Goal: Task Accomplishment & Management: Manage account settings

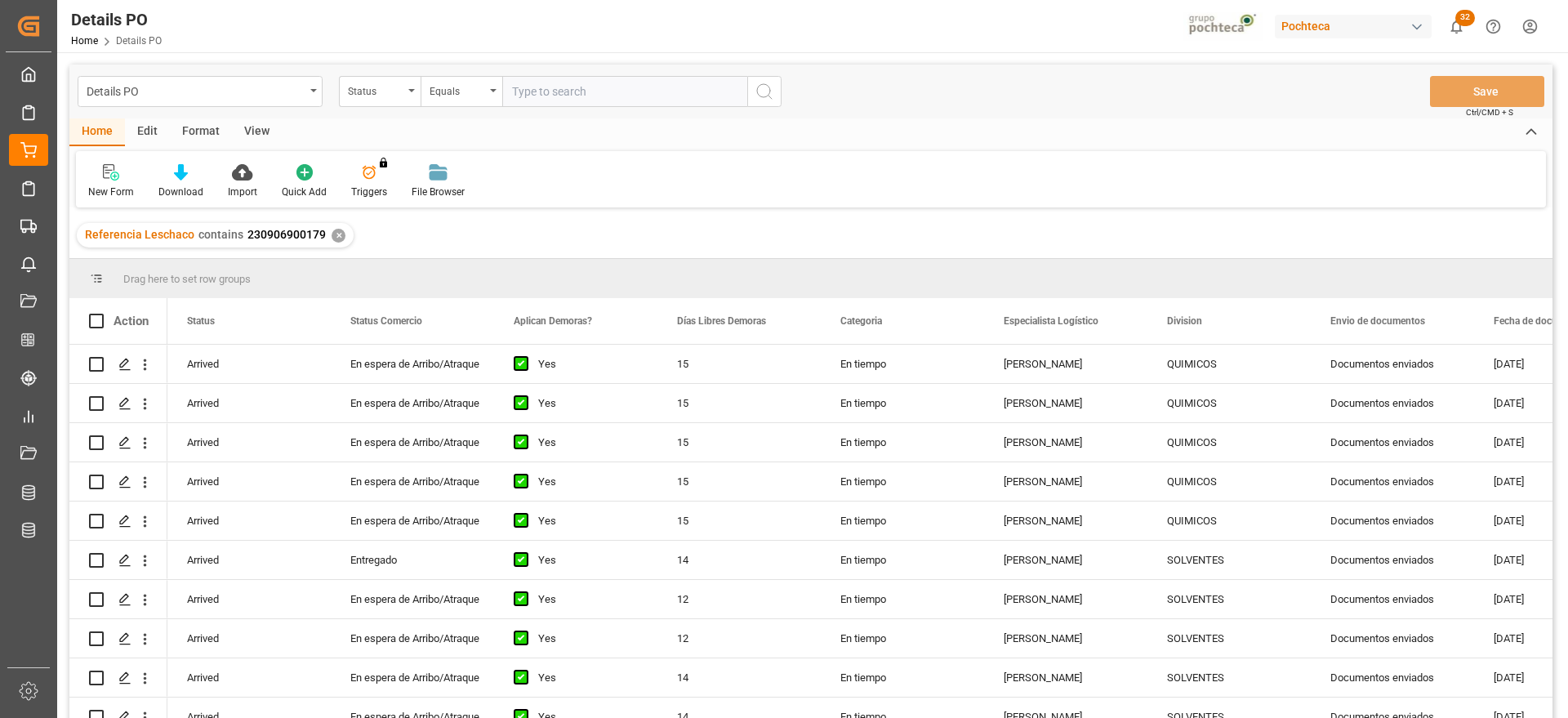
click at [332, 232] on div "✕" at bounding box center [338, 235] width 14 height 14
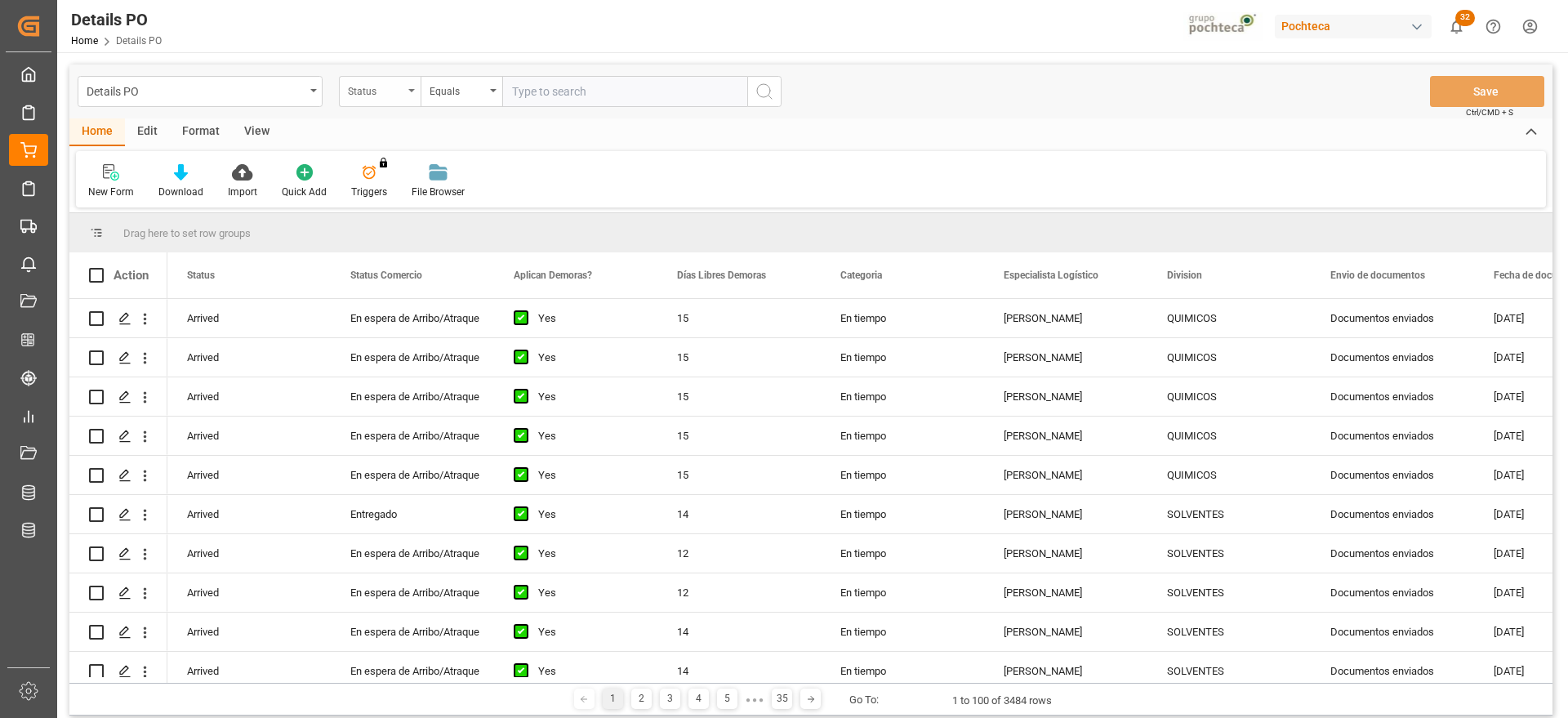
click at [365, 95] on div "Status" at bounding box center [375, 89] width 56 height 19
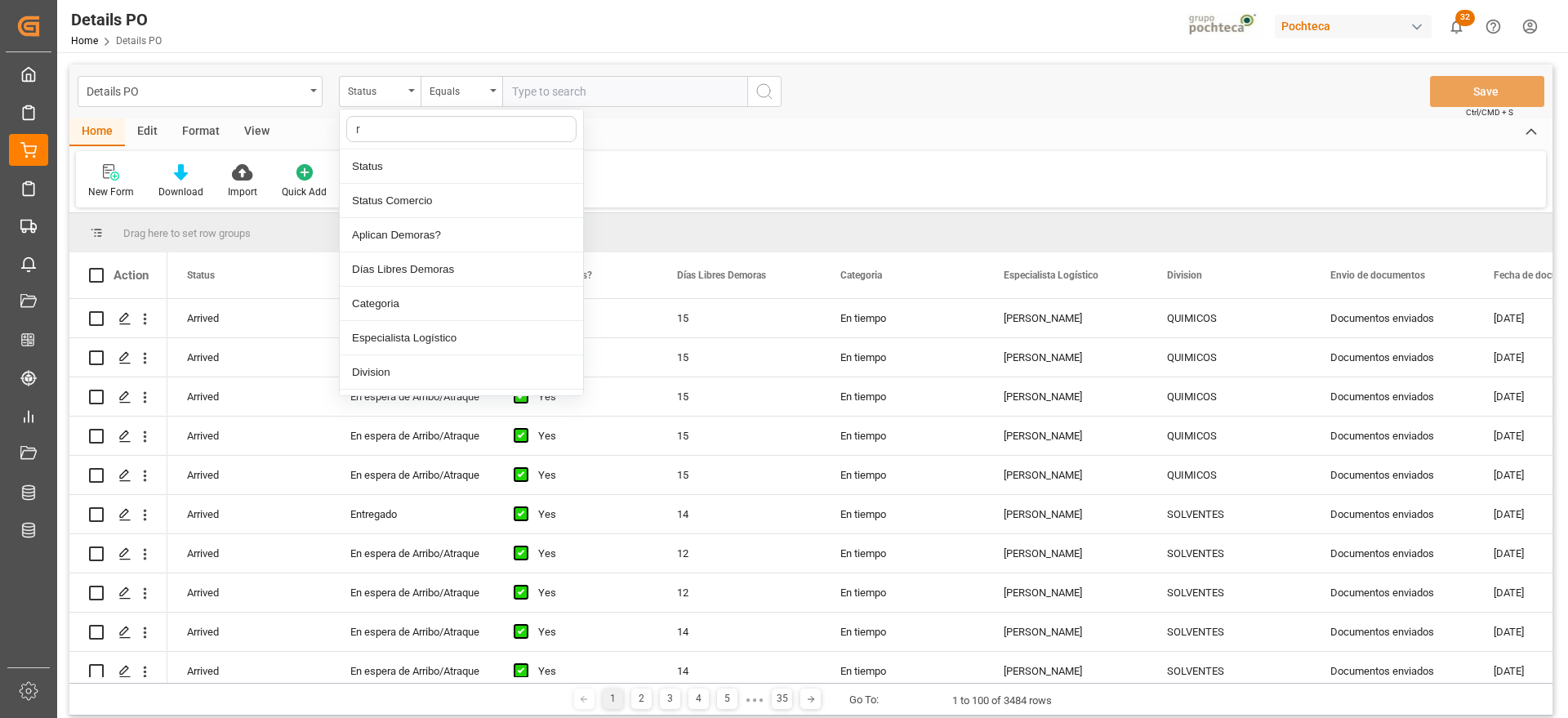
click at [366, 125] on input "r" at bounding box center [462, 129] width 231 height 27
type input "ref"
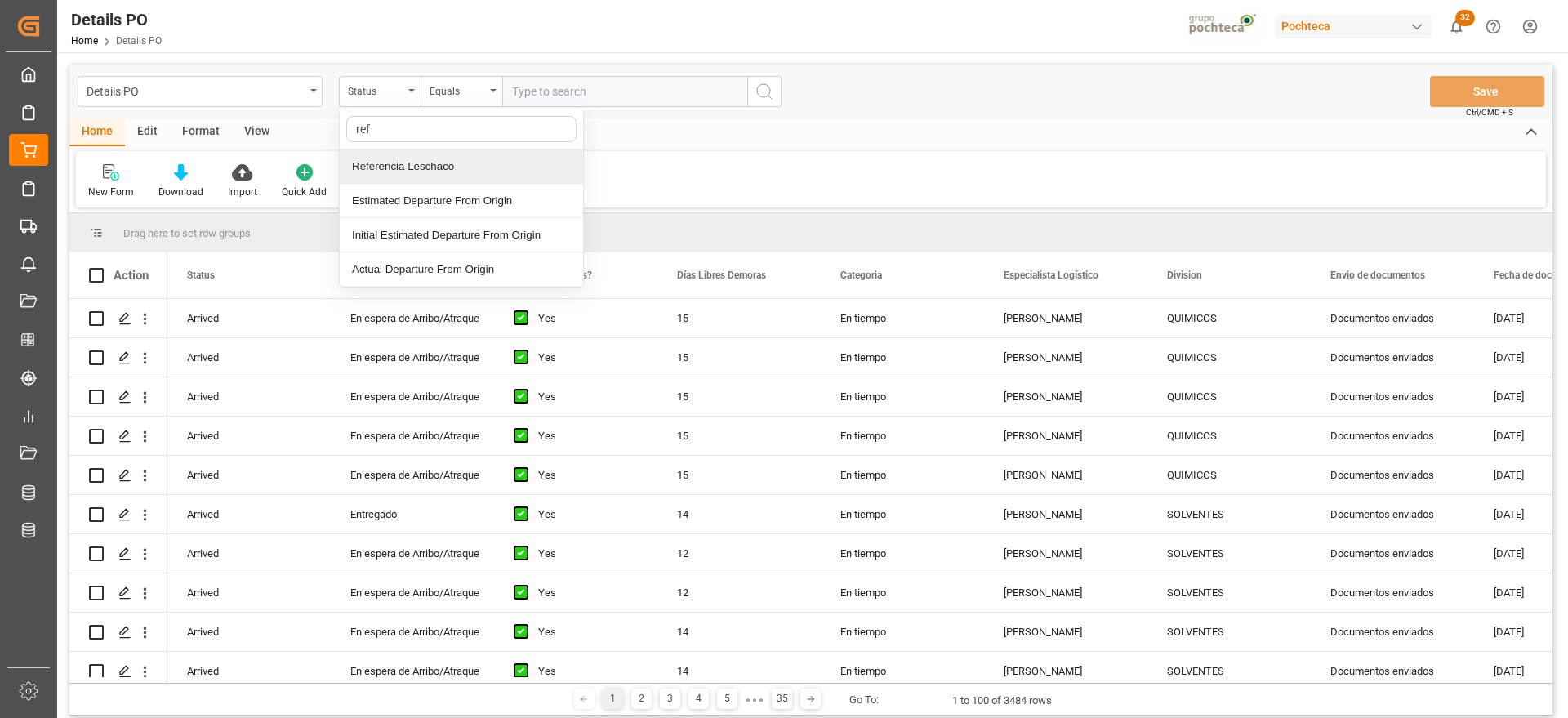
click at [393, 171] on div "Referencia Leschaco" at bounding box center [461, 166] width 243 height 34
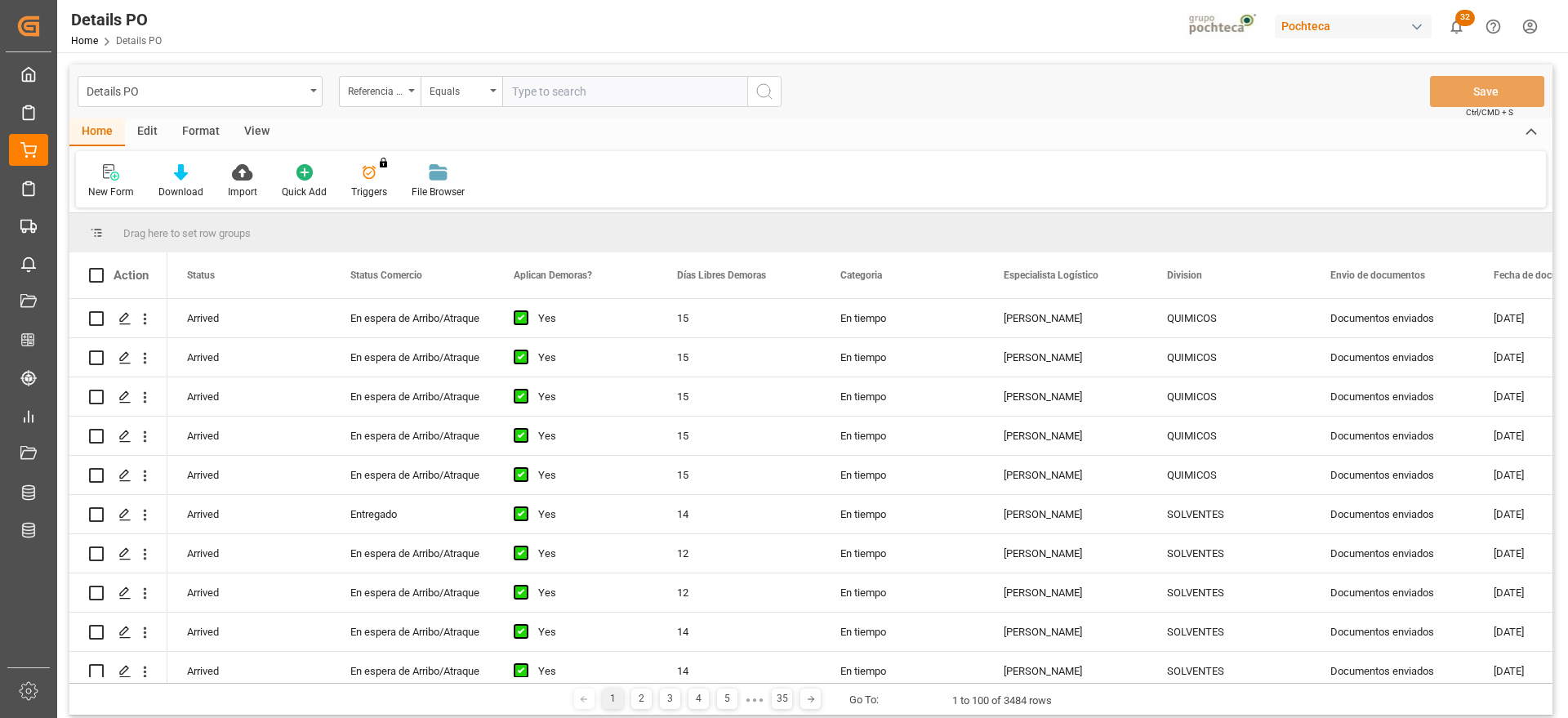
click at [564, 89] on input "text" at bounding box center [625, 91] width 245 height 31
paste input "250906900154"
type input "250906900154"
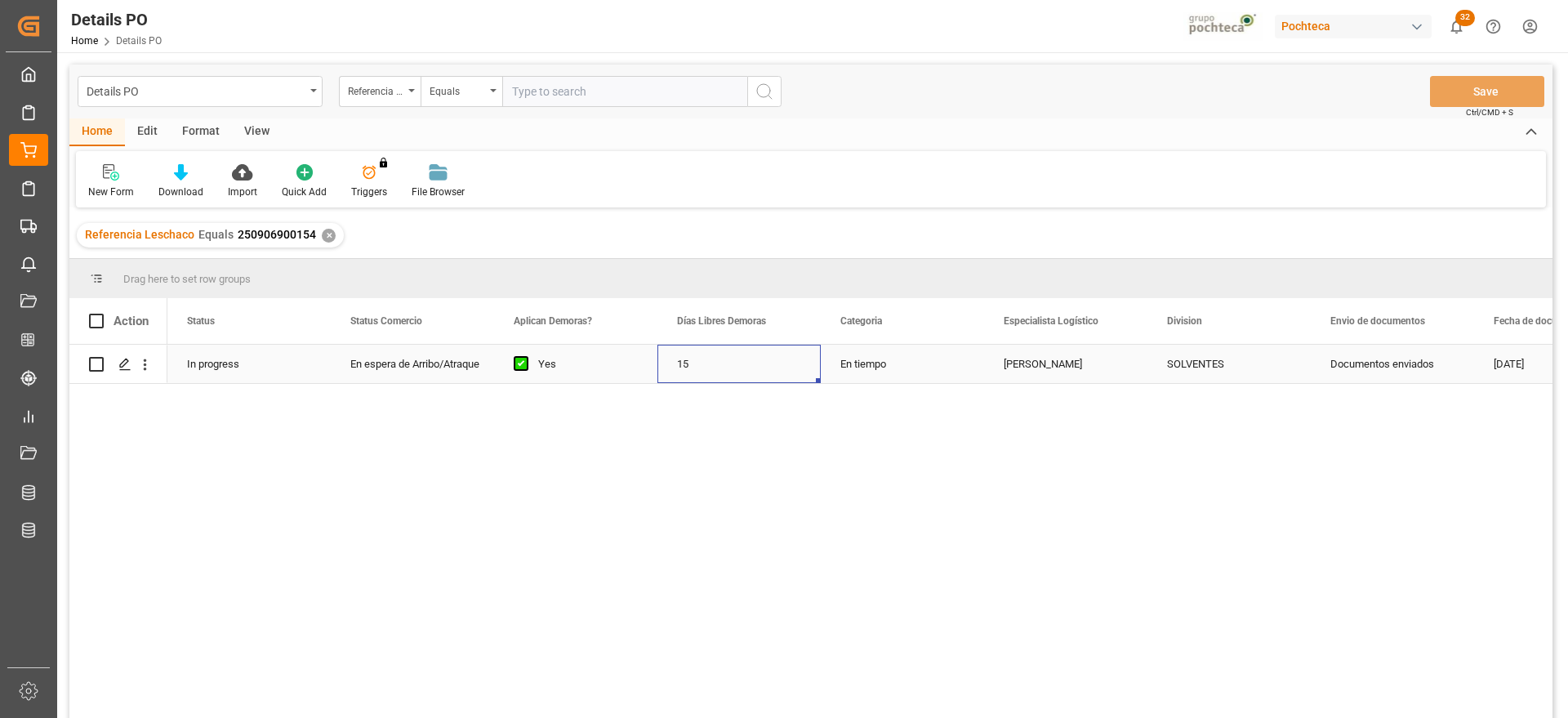
click at [781, 350] on div "15" at bounding box center [739, 364] width 164 height 38
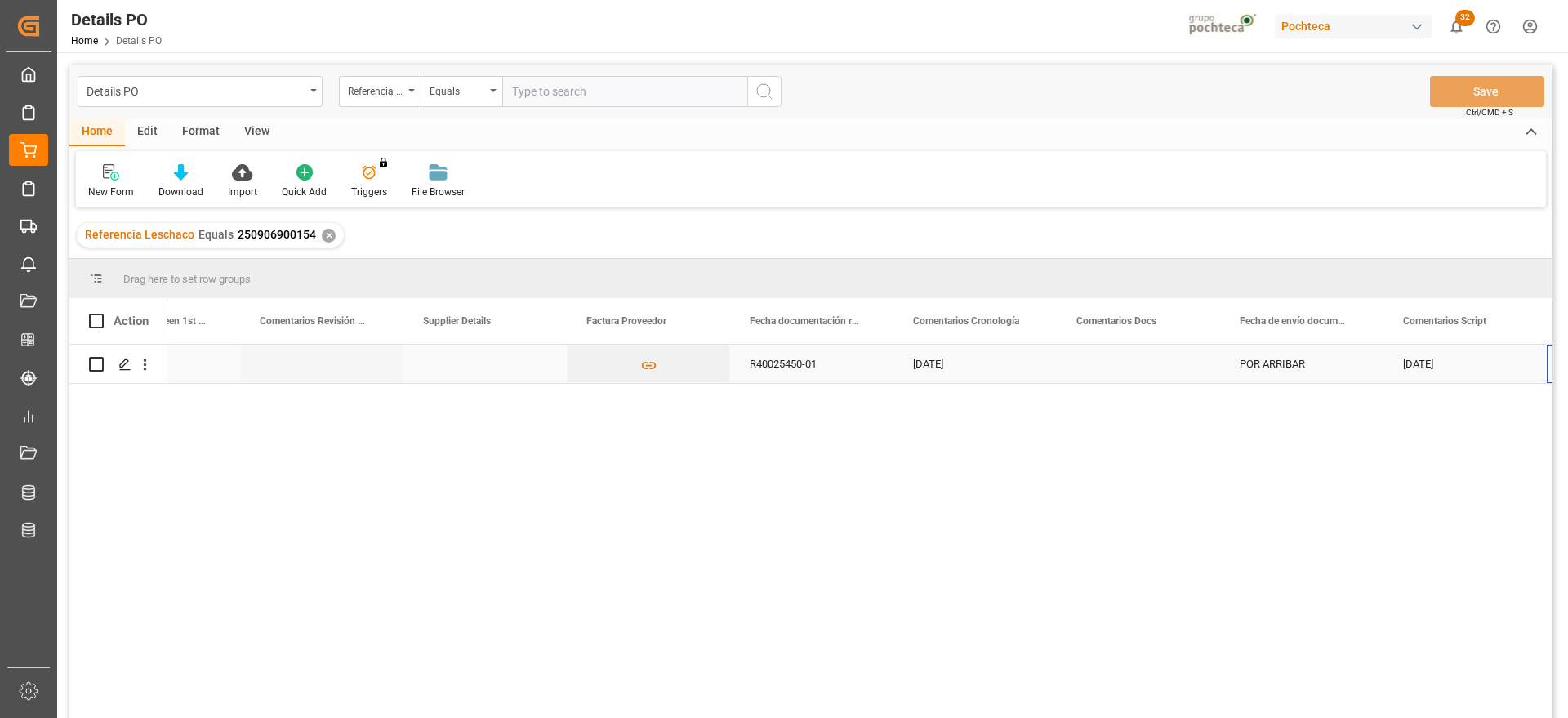
scroll to position [0, 3357]
click at [1134, 362] on div "Press SPACE to select this row." at bounding box center [1138, 364] width 164 height 38
click at [1134, 362] on div "Press SPACE to select this row." at bounding box center [1138, 373] width 164 height 57
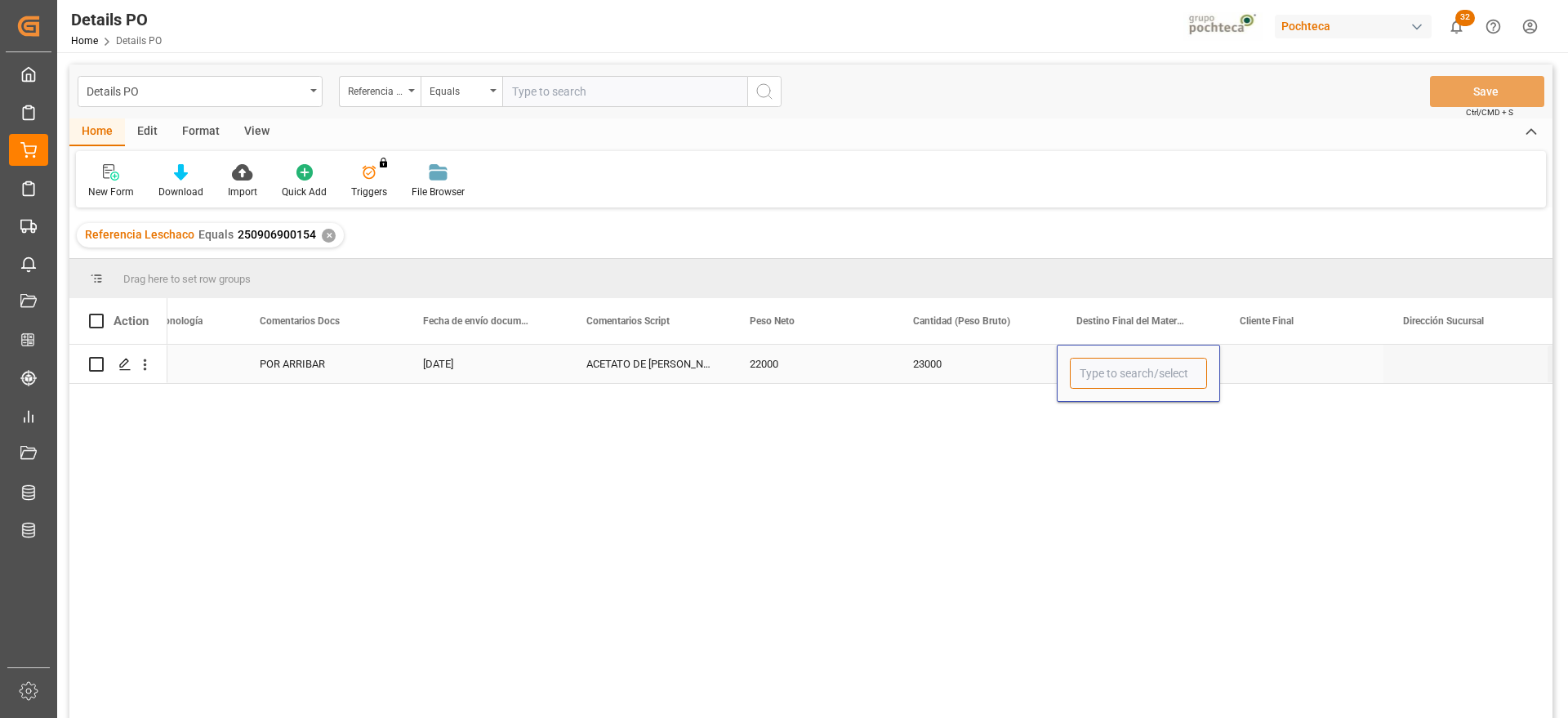
click at [1134, 362] on input "Press SPACE to select this row." at bounding box center [1138, 373] width 137 height 31
click at [1112, 423] on div "[GEOGRAPHIC_DATA]" at bounding box center [1138, 420] width 135 height 57
type input "[GEOGRAPHIC_DATA]"
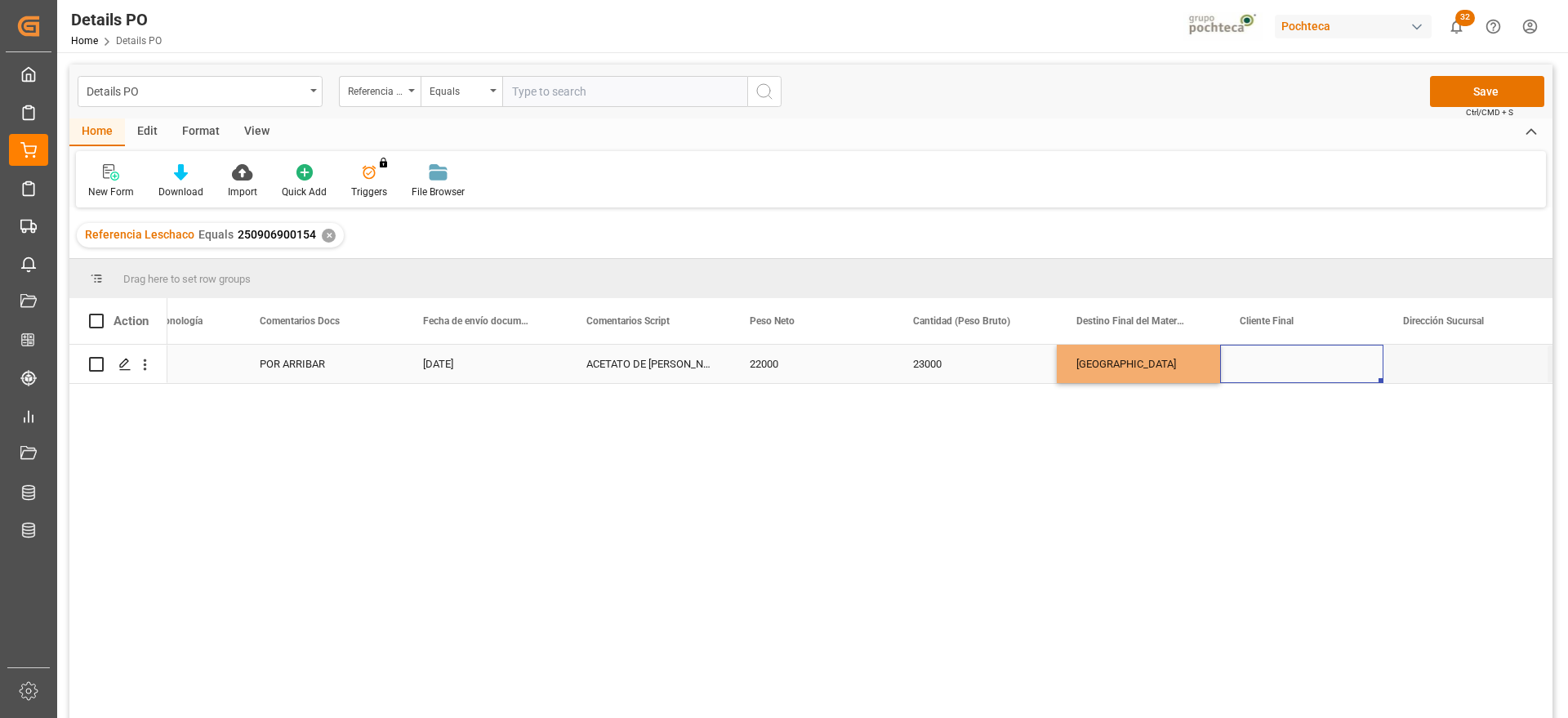
click at [1283, 380] on div "Press SPACE to select this row." at bounding box center [1302, 364] width 164 height 38
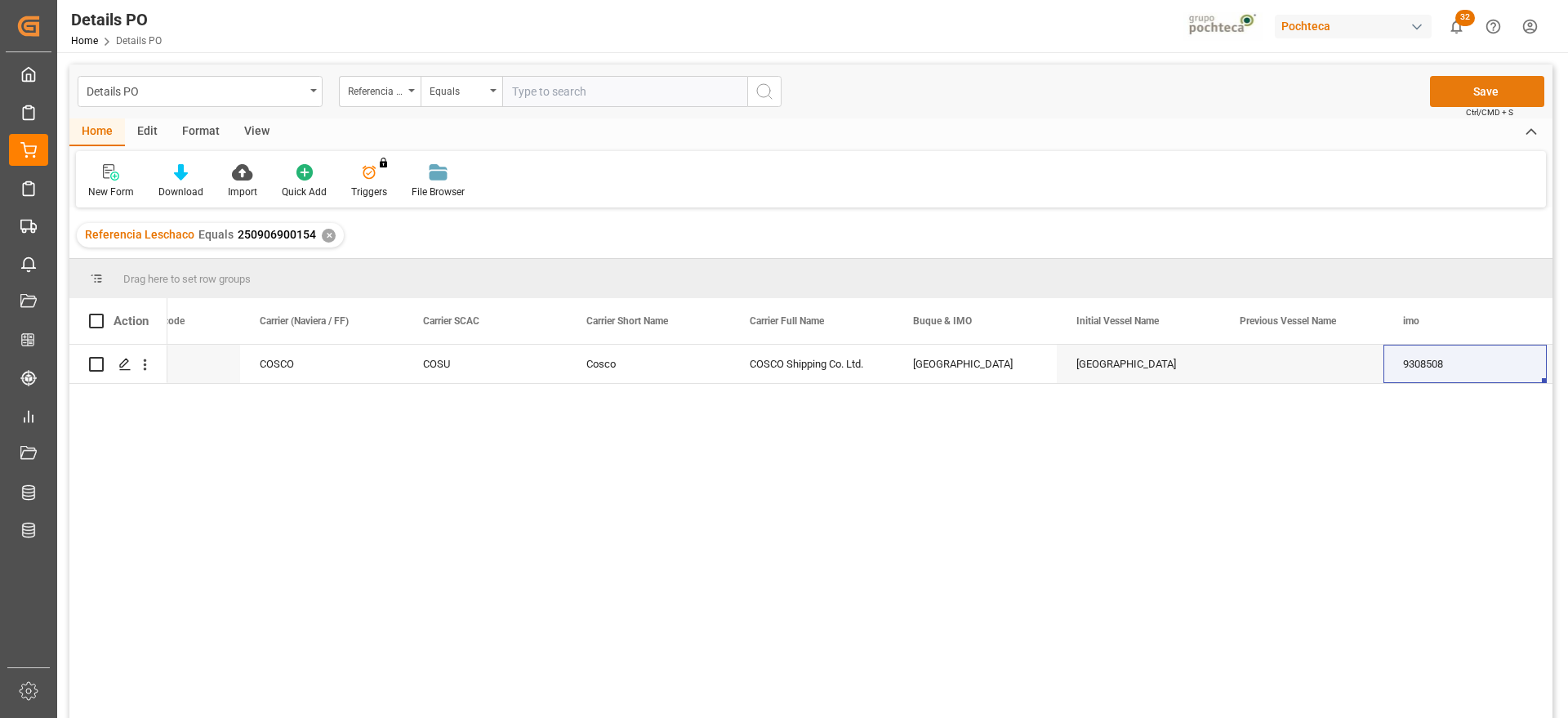
click at [1503, 88] on button "Save" at bounding box center [1487, 91] width 114 height 31
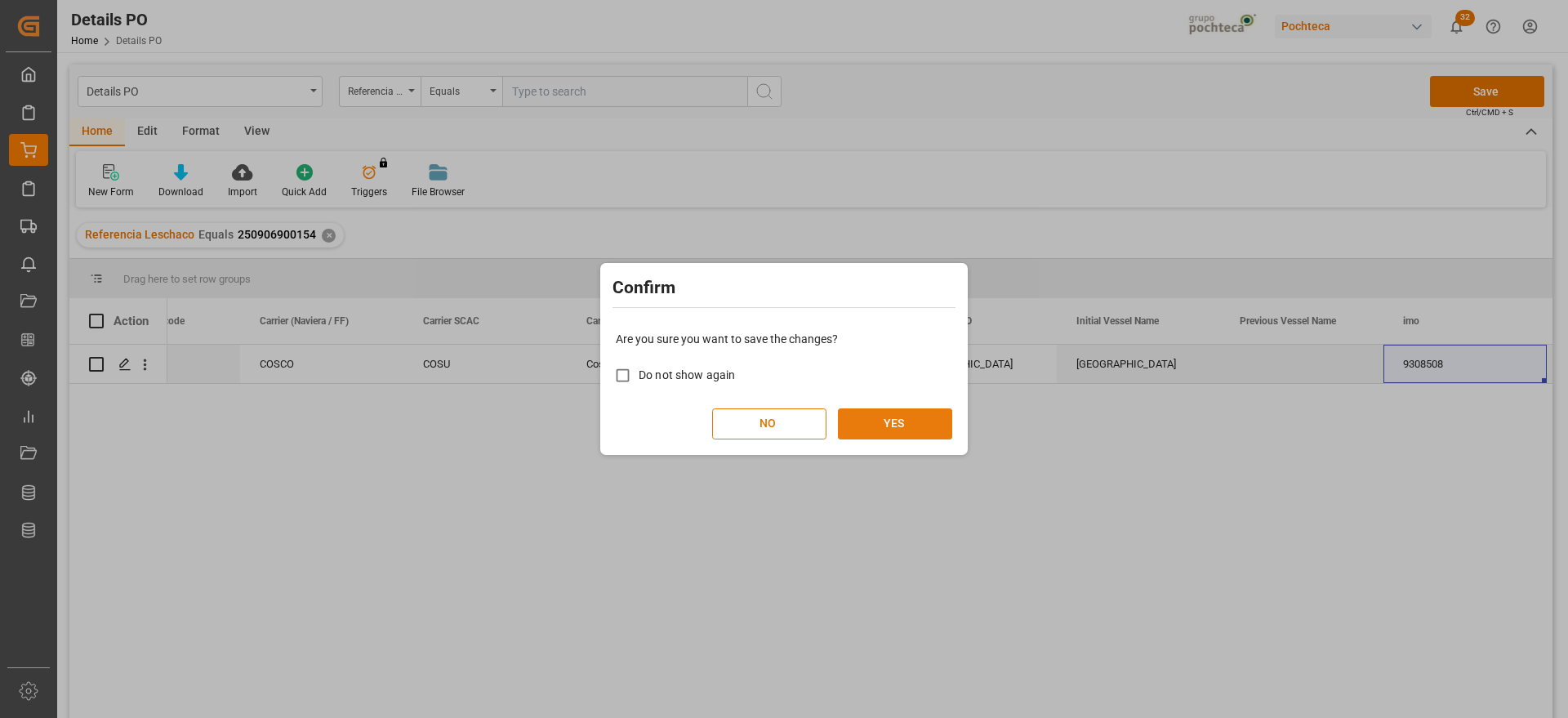
click at [872, 429] on button "YES" at bounding box center [895, 423] width 114 height 31
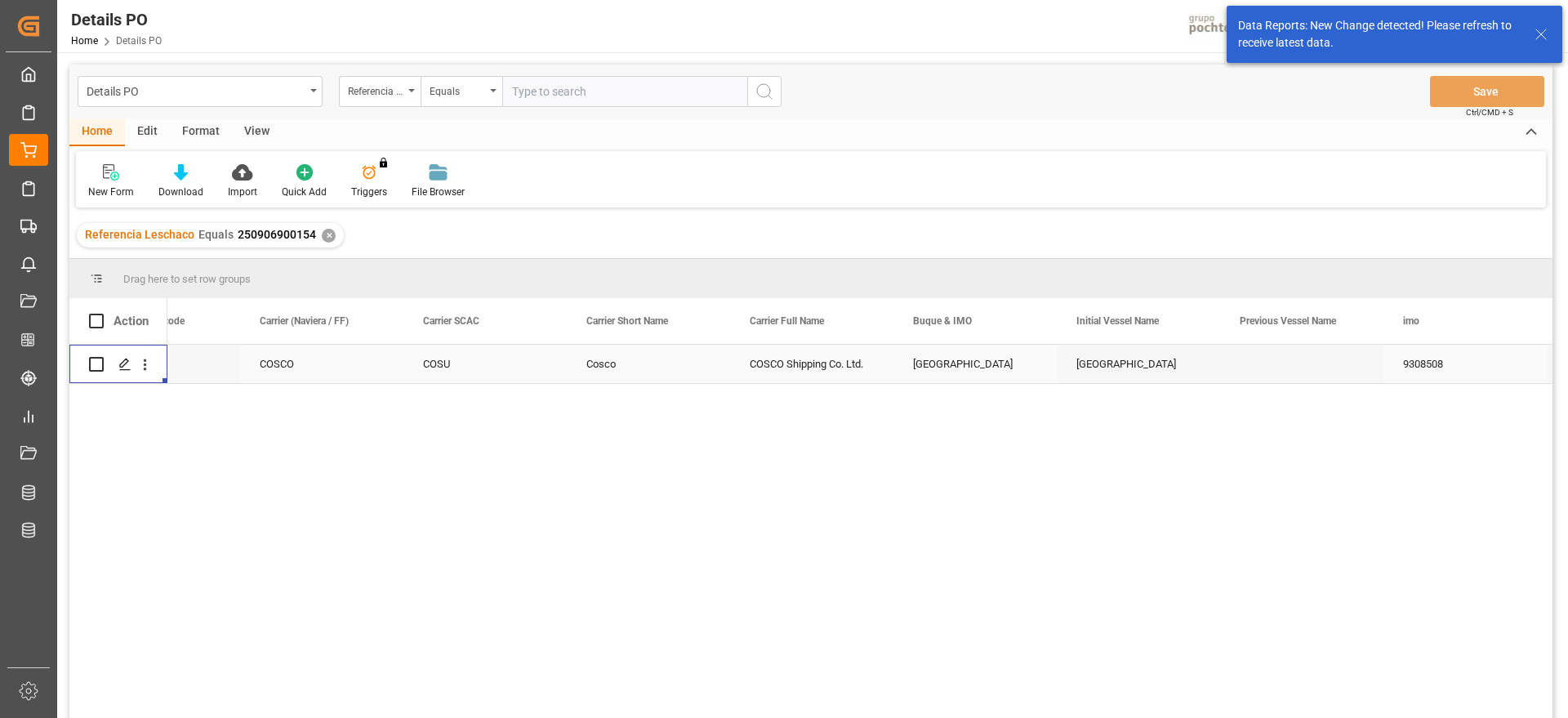
click at [118, 365] on icon "Press SPACE to select this row." at bounding box center [124, 364] width 13 height 13
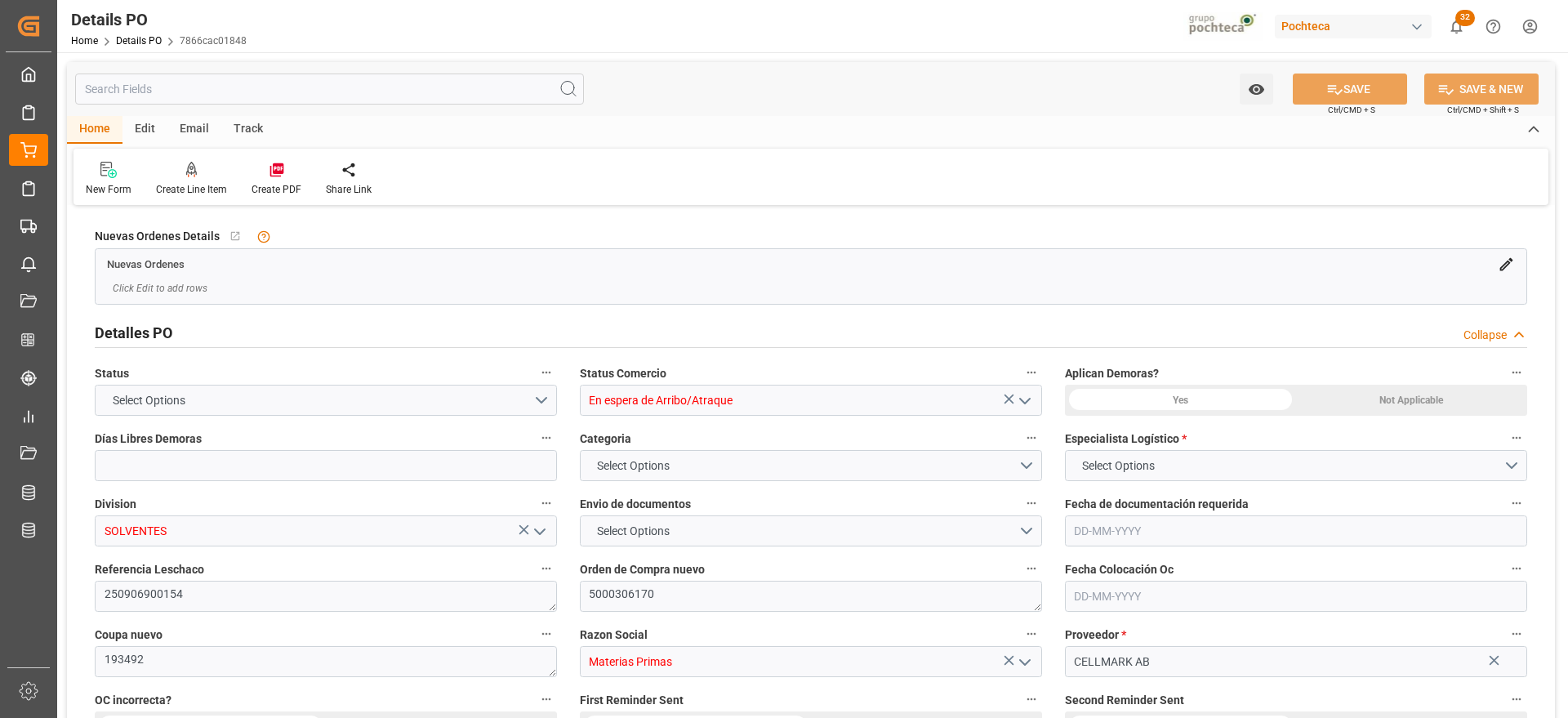
type input "En espera de Arribo/Atraque"
type input "SOLVENTES"
type textarea "250906900154"
type textarea "5000306170"
type textarea "193492"
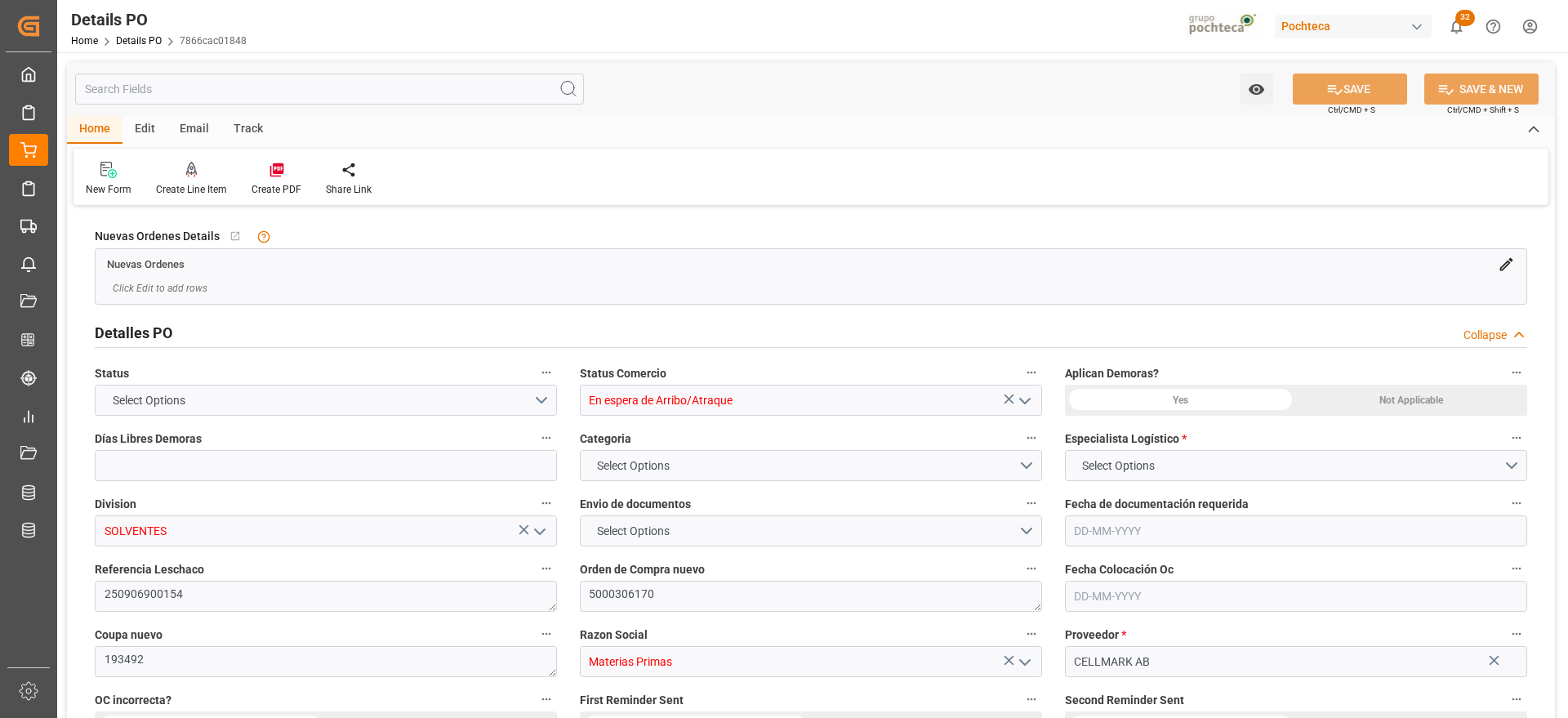
type input "Materias Primas"
type input "CELLMARK AB"
type textarea "R40025450-01"
type textarea "POR ARRIBAR"
type textarea "ACETATO DE [PERSON_NAME] IMP GR (56874)"
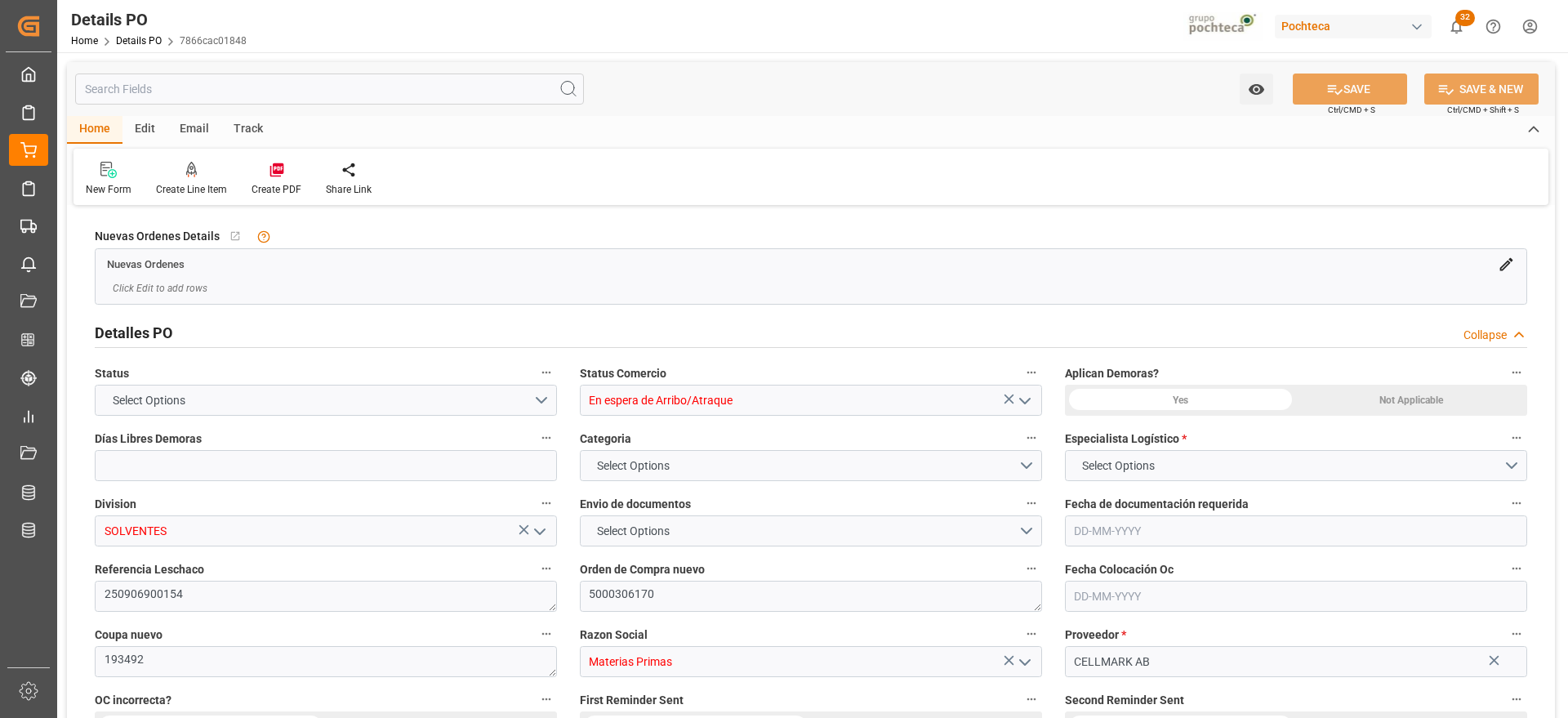
type input "15"
type input "[DATE]"
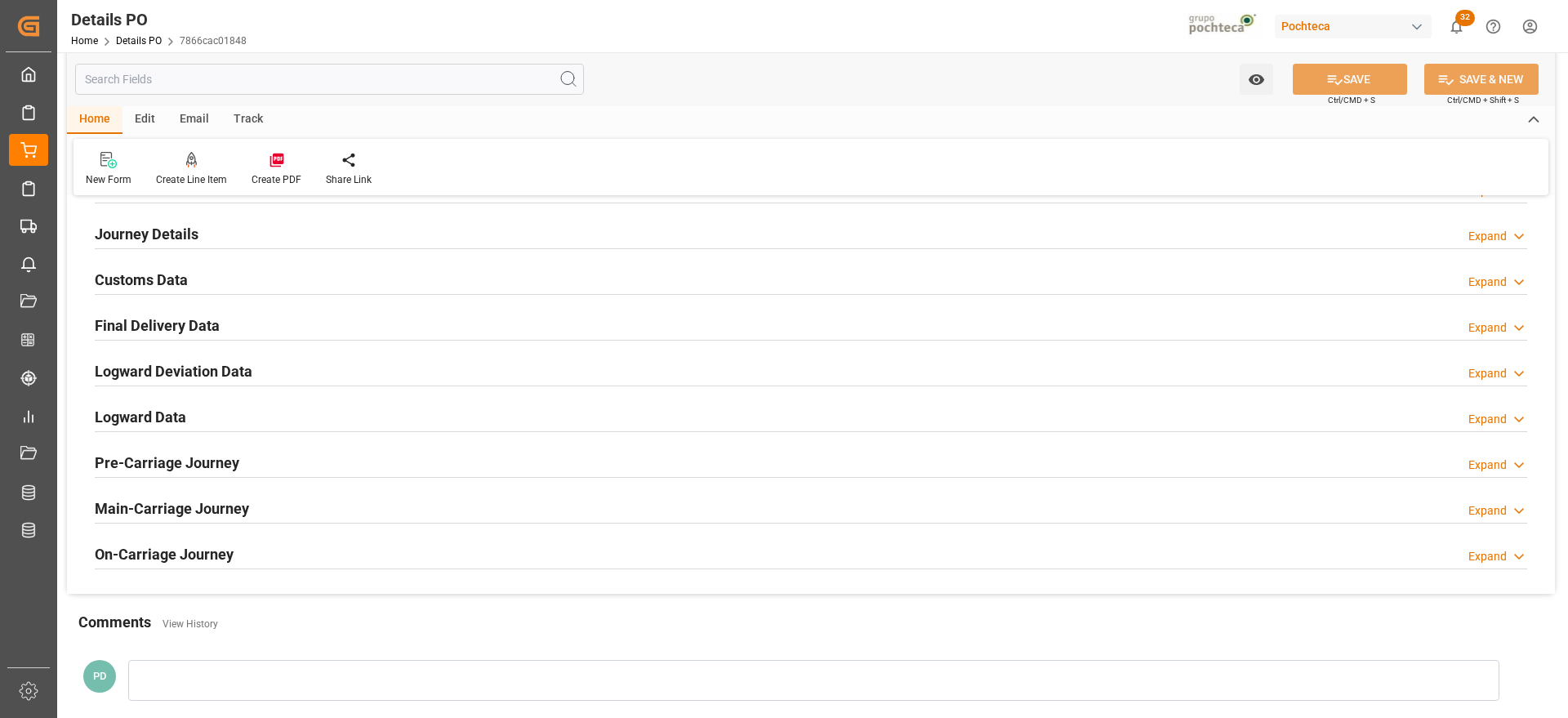
click at [177, 273] on h2 "Customs Data" at bounding box center [142, 280] width 93 height 22
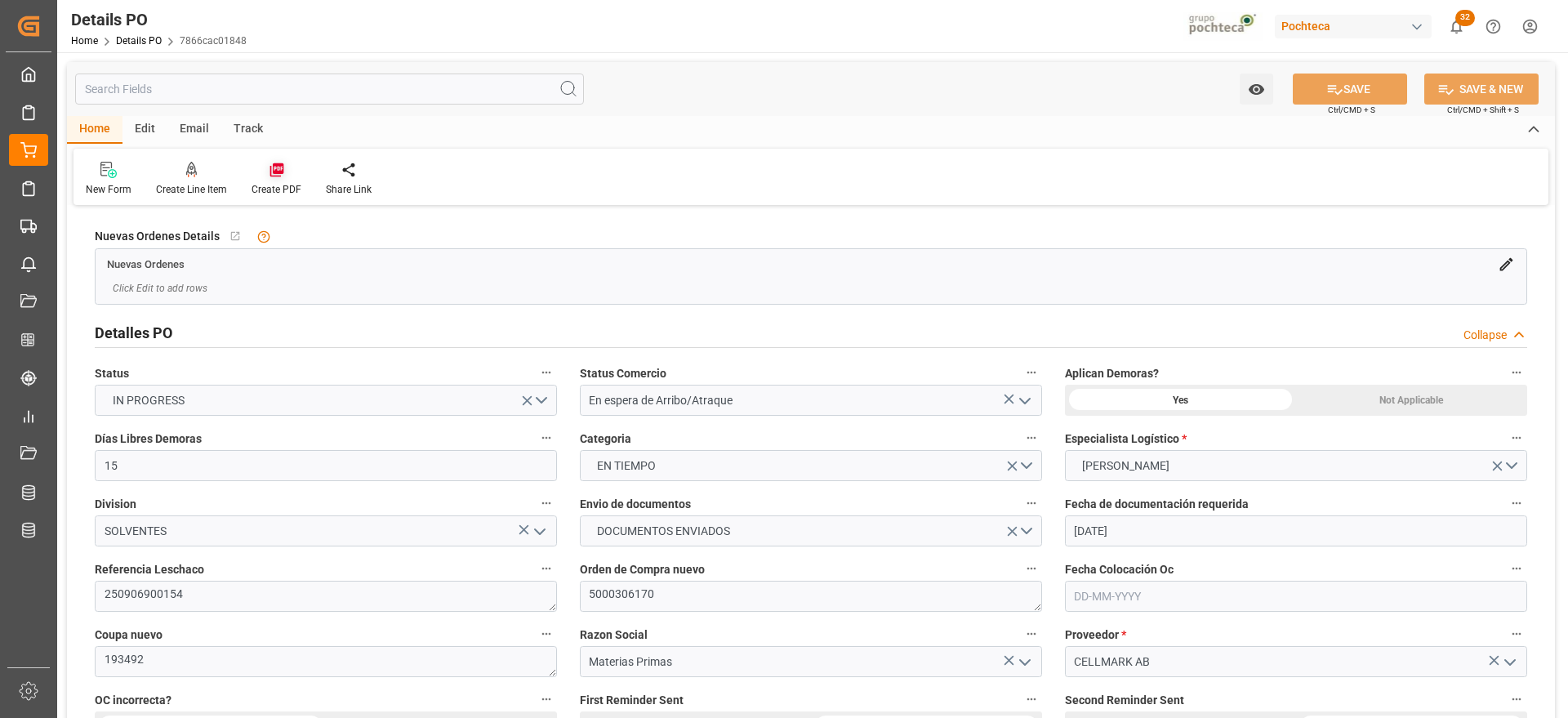
click at [270, 186] on div "Create PDF" at bounding box center [276, 189] width 49 height 15
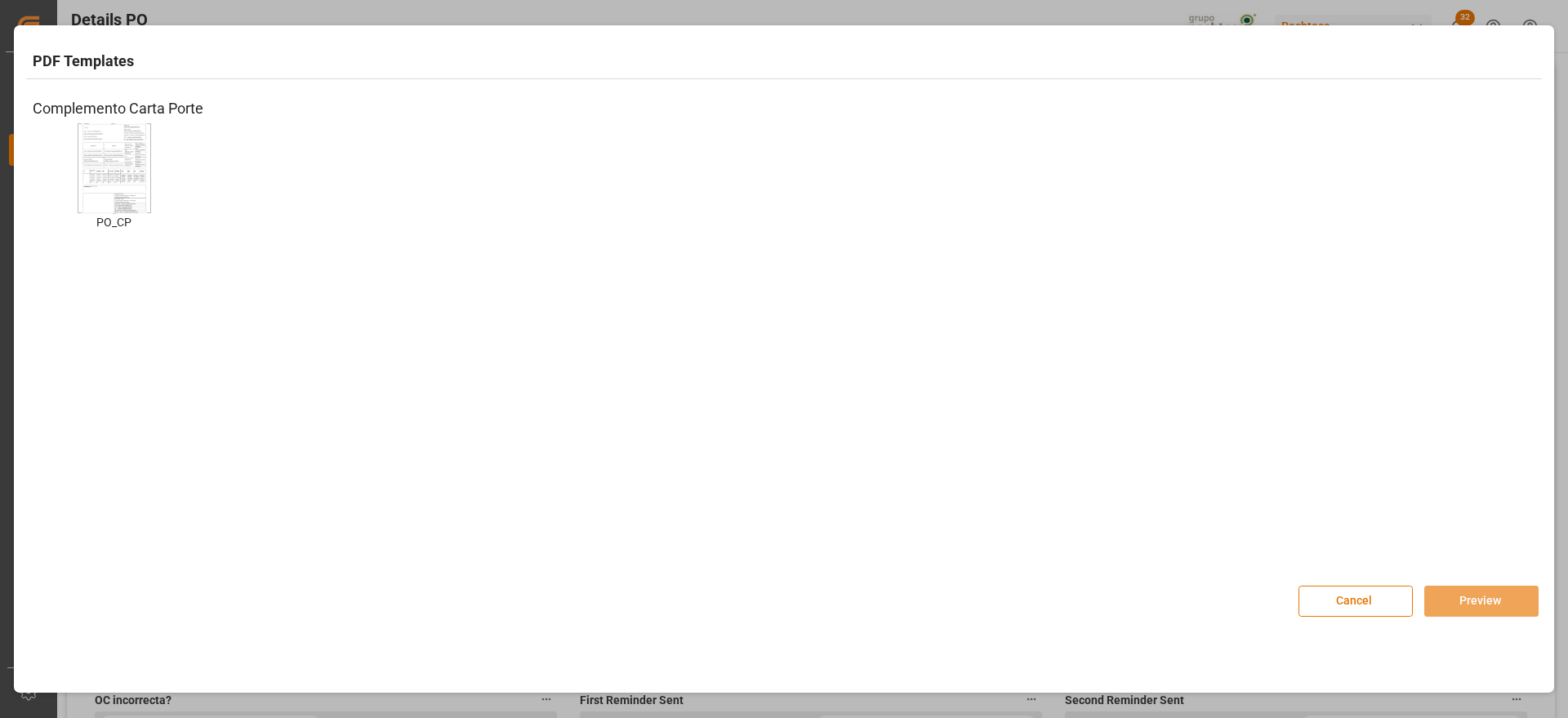
click at [110, 171] on img at bounding box center [113, 167] width 65 height 92
drag, startPoint x: 1487, startPoint y: 610, endPoint x: 1461, endPoint y: 602, distance: 27.2
click at [1461, 557] on div "PDF Templates Complemento Carta Porte PO_CP PO_CP Cancel Preview" at bounding box center [784, 293] width 1532 height 528
click at [1461, 602] on button "Preview" at bounding box center [1481, 601] width 114 height 31
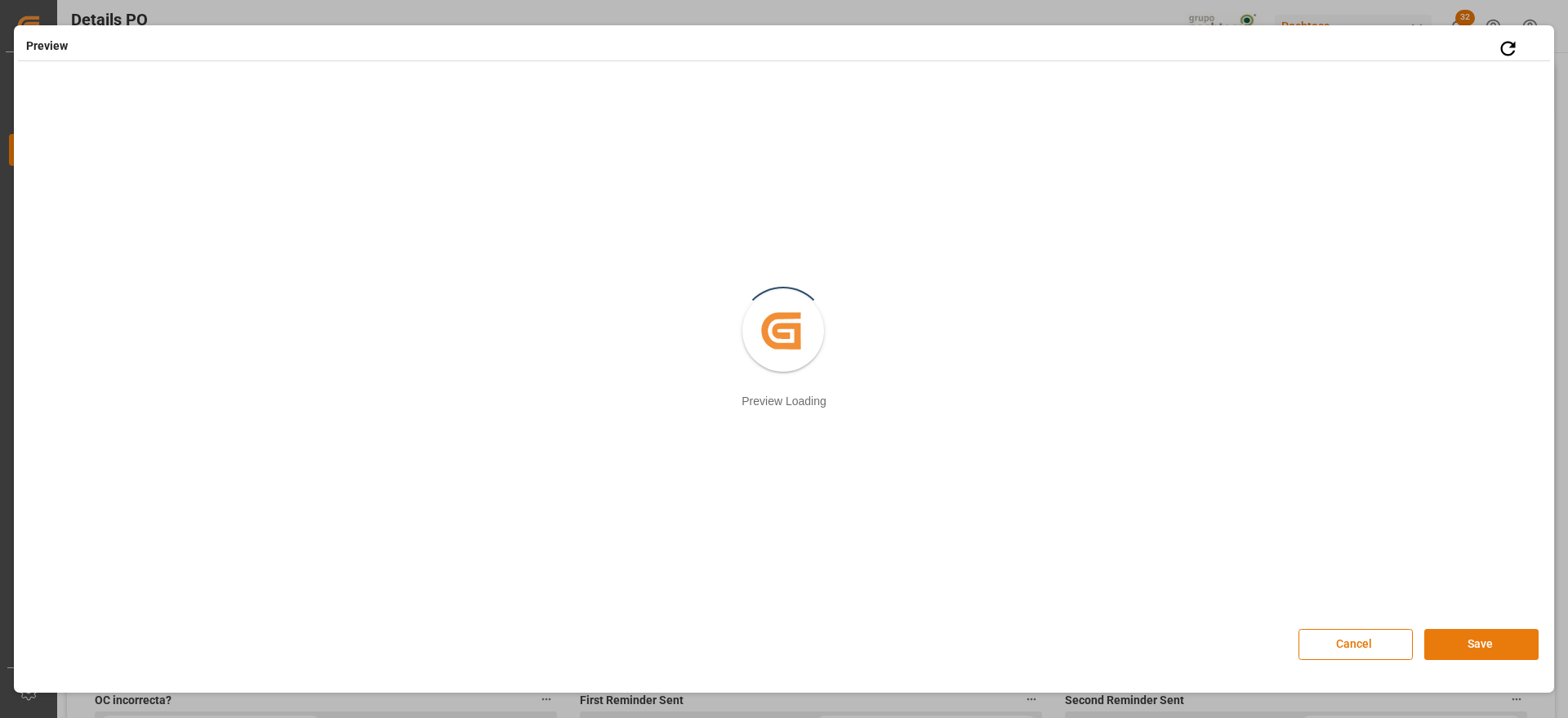
click at [1485, 652] on button "Save" at bounding box center [1481, 644] width 114 height 31
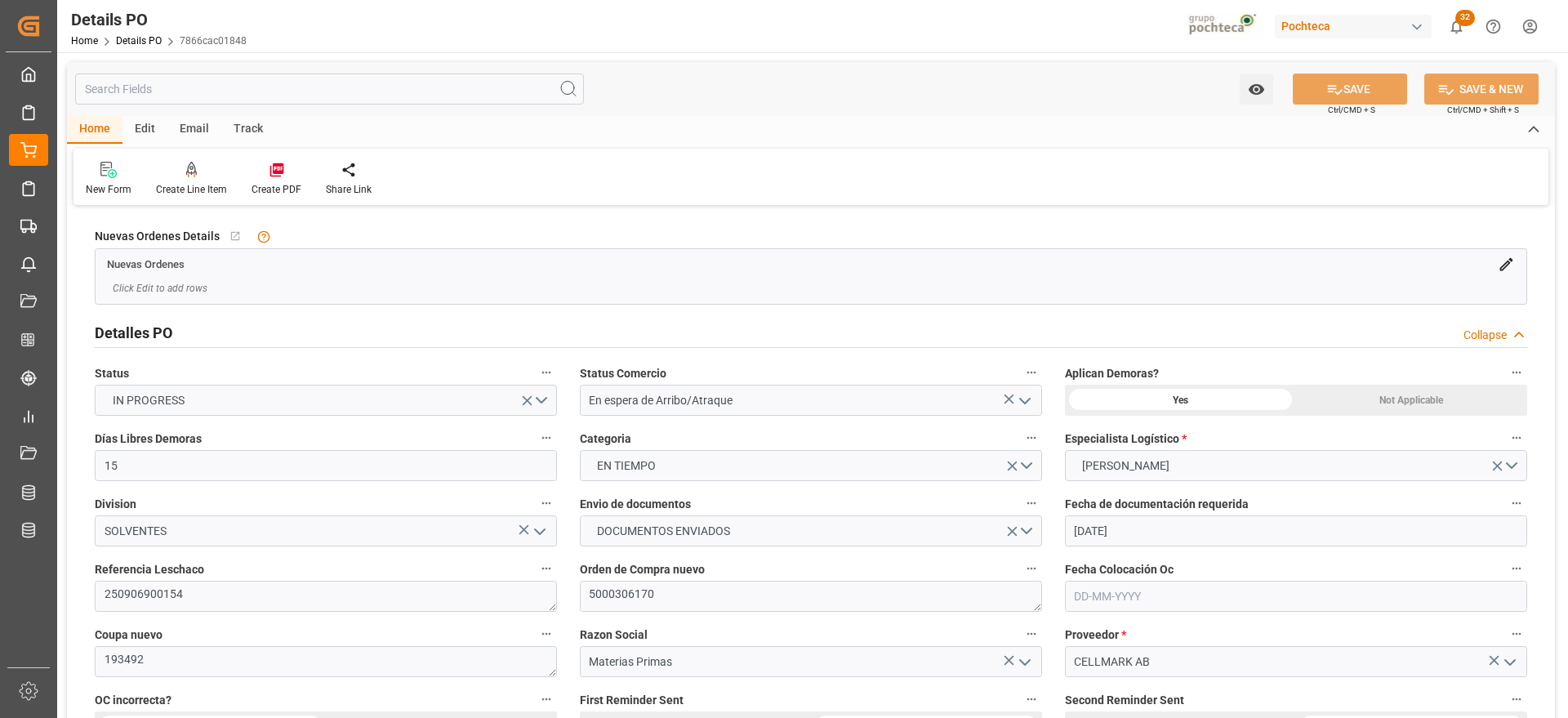
click at [1535, 244] on div "Nuevas Ordenes Details   No child Object linked Nuevas Ordenes Click Edit to ad…" at bounding box center [811, 263] width 1455 height 92
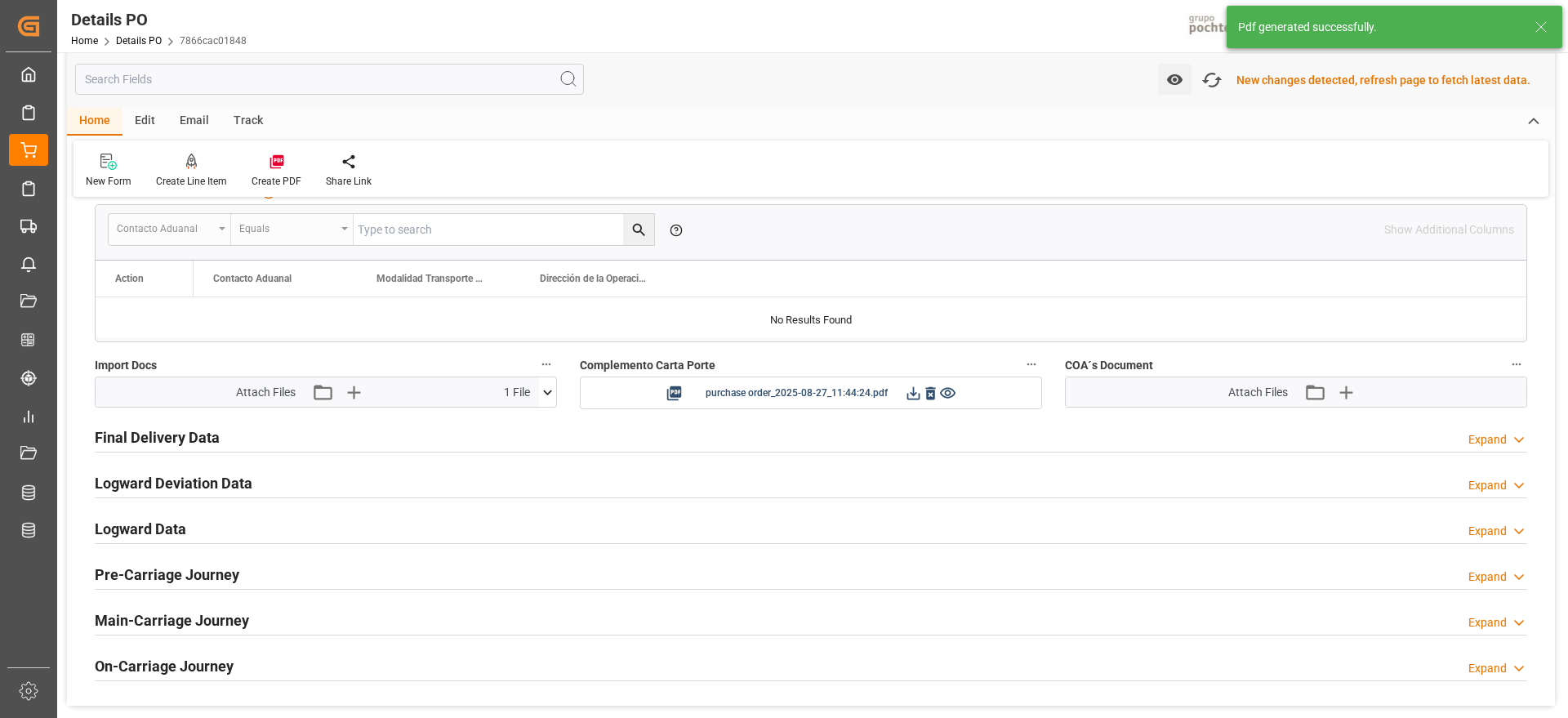
scroll to position [1349, 0]
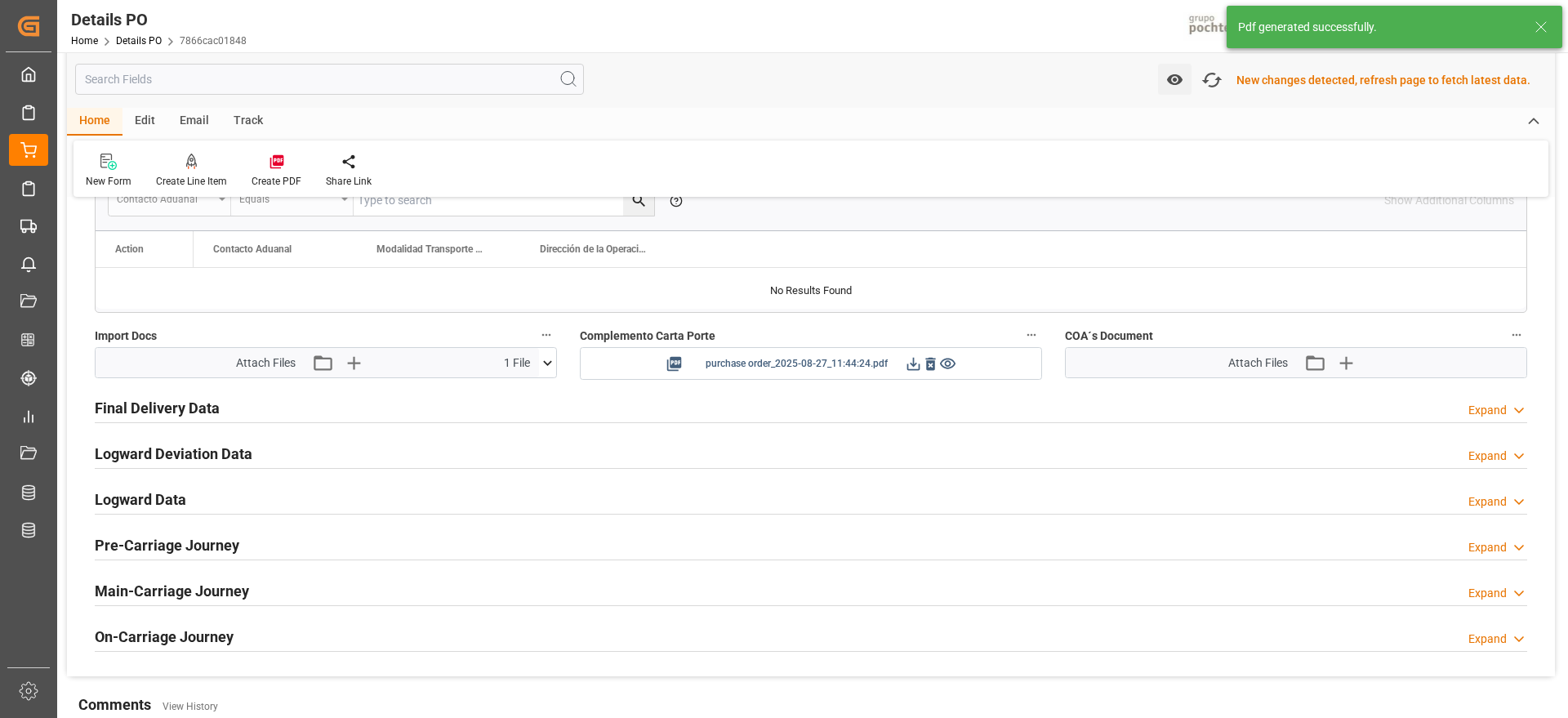
click at [913, 365] on icon at bounding box center [913, 363] width 17 height 17
